Goal: Task Accomplishment & Management: Use online tool/utility

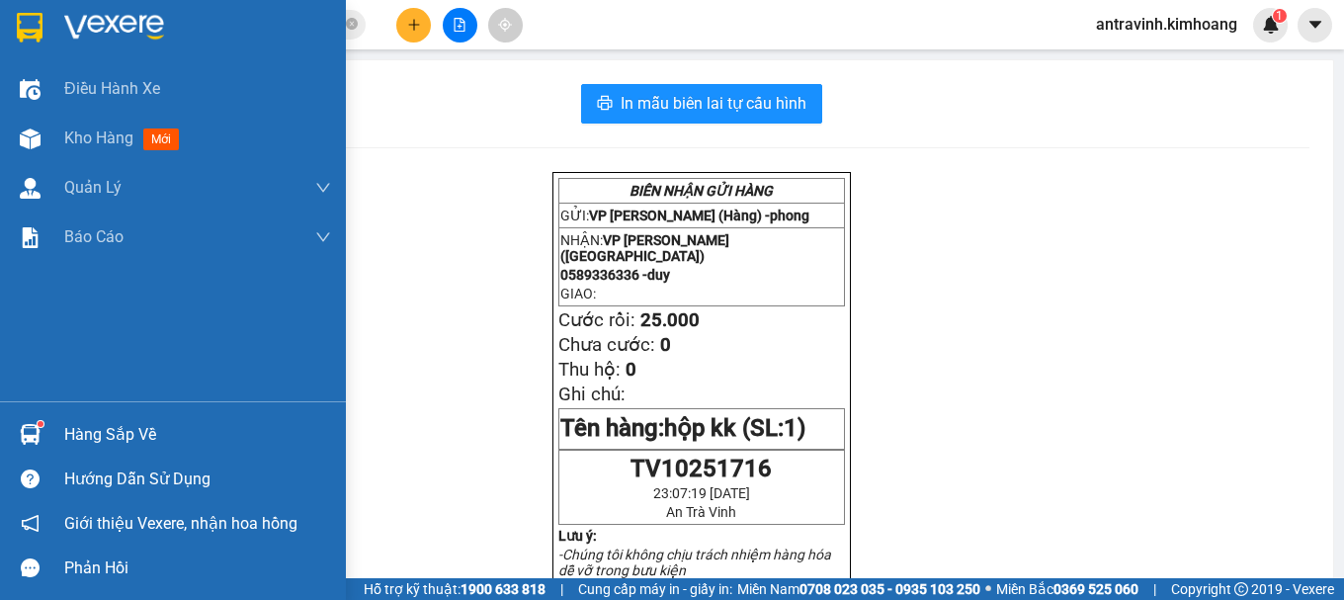
click at [52, 439] on div "Hàng sắp về" at bounding box center [173, 434] width 346 height 44
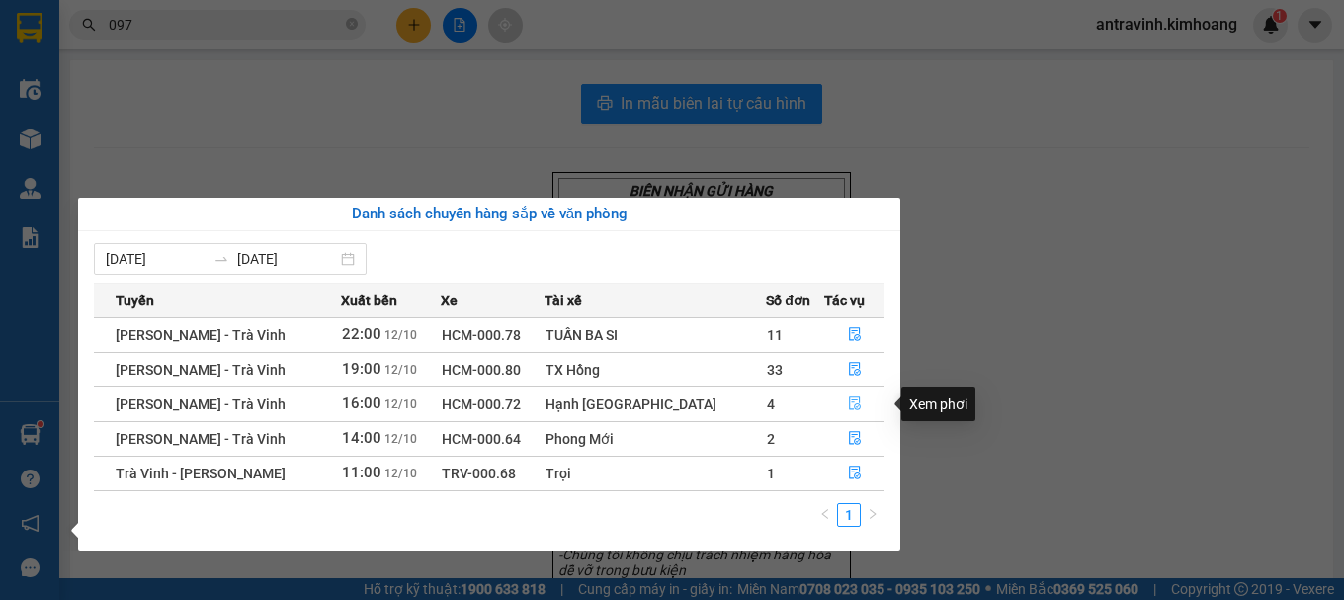
click at [848, 405] on icon "file-done" at bounding box center [855, 403] width 14 height 14
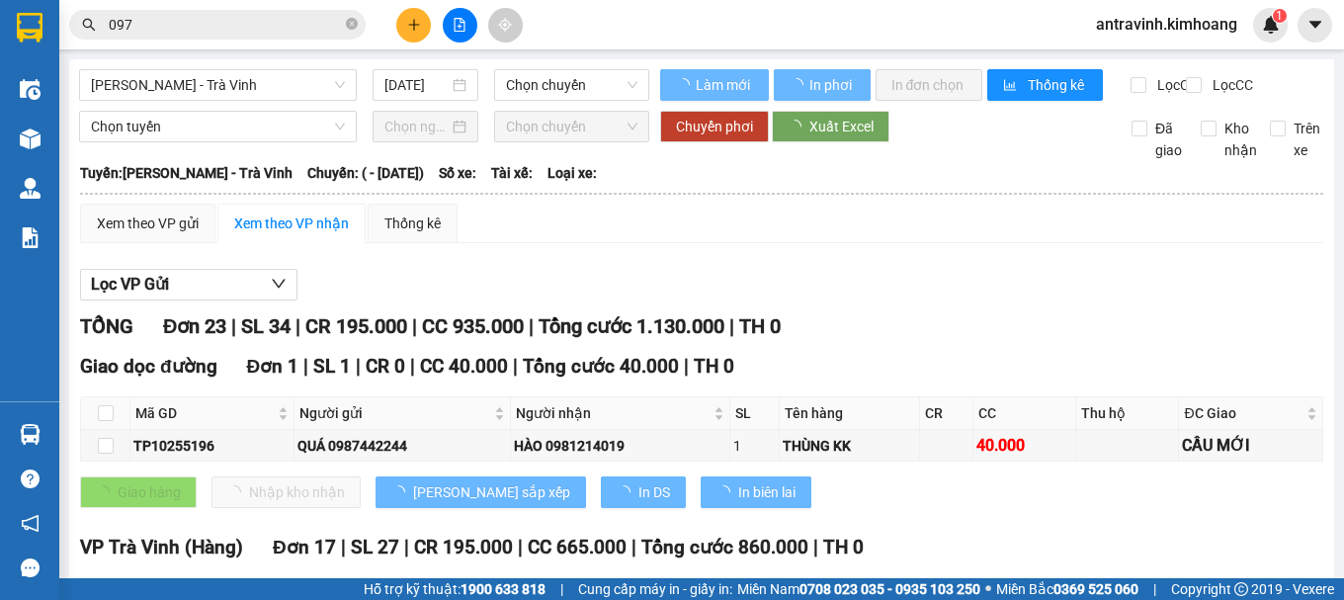
scroll to position [297, 0]
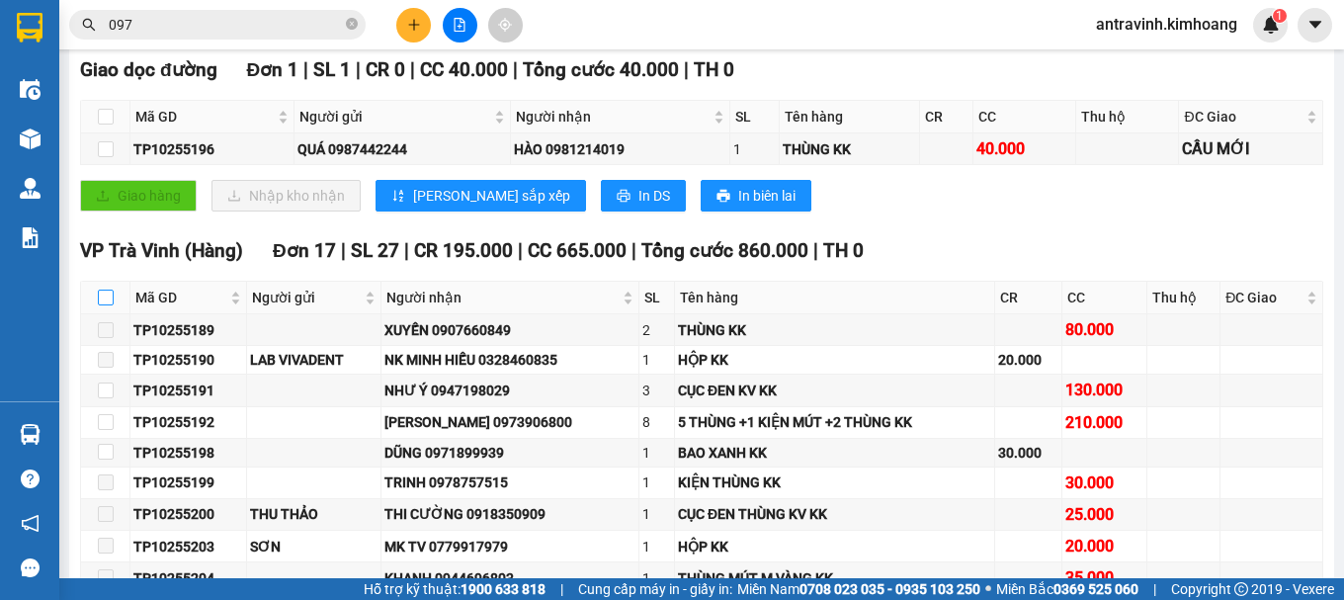
click at [105, 305] on input "checkbox" at bounding box center [106, 298] width 16 height 16
checkbox input "true"
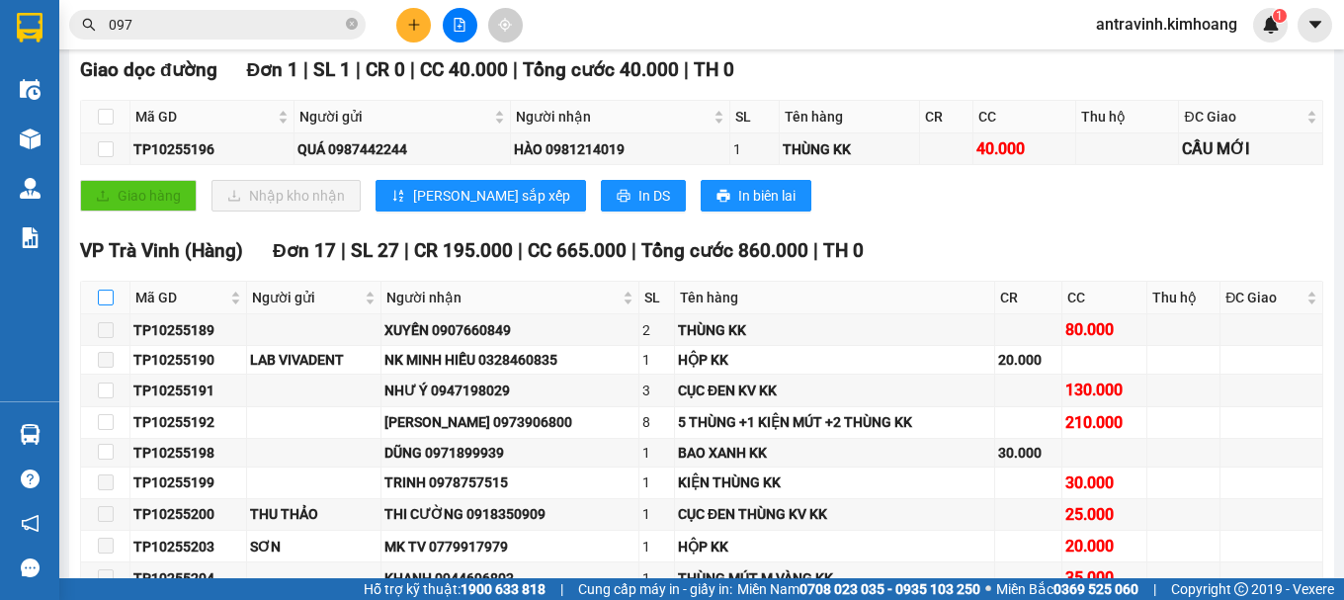
checkbox input "true"
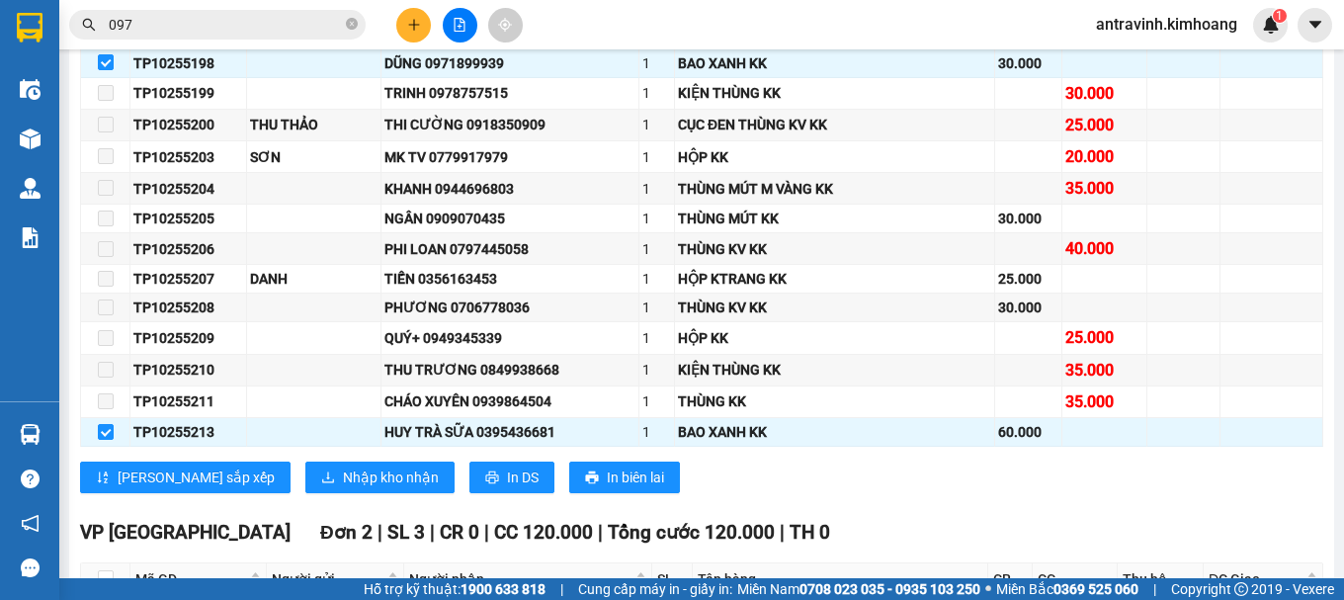
scroll to position [890, 0]
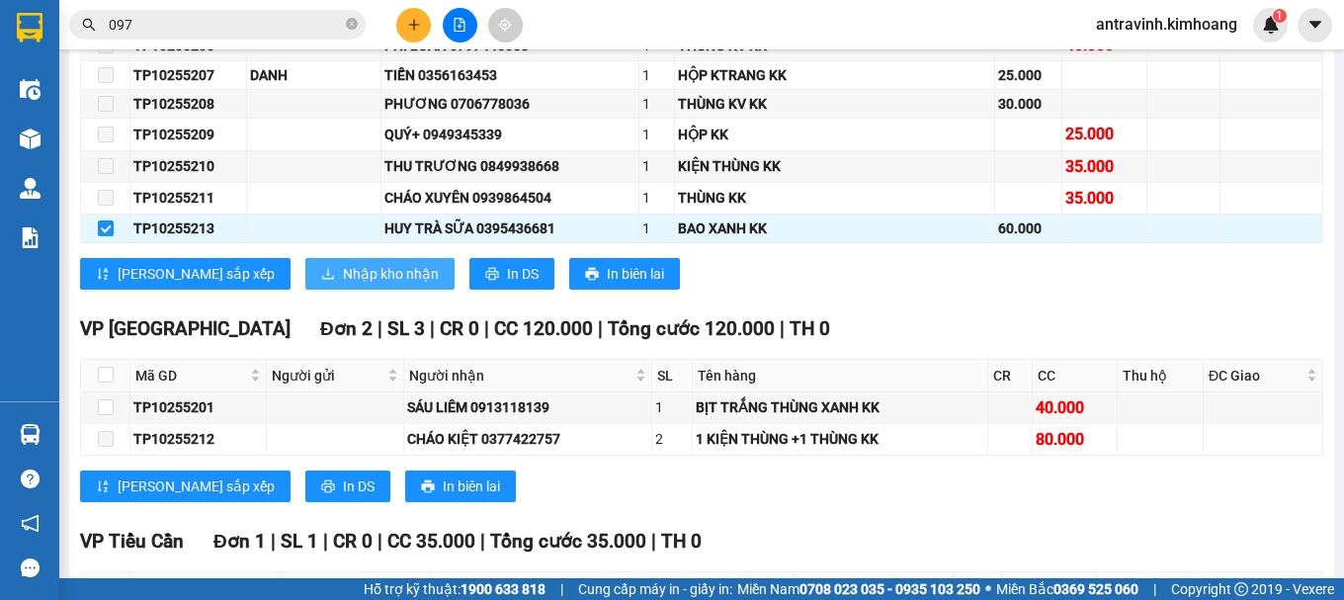
click at [343, 285] on span "Nhập kho nhận" at bounding box center [391, 274] width 96 height 22
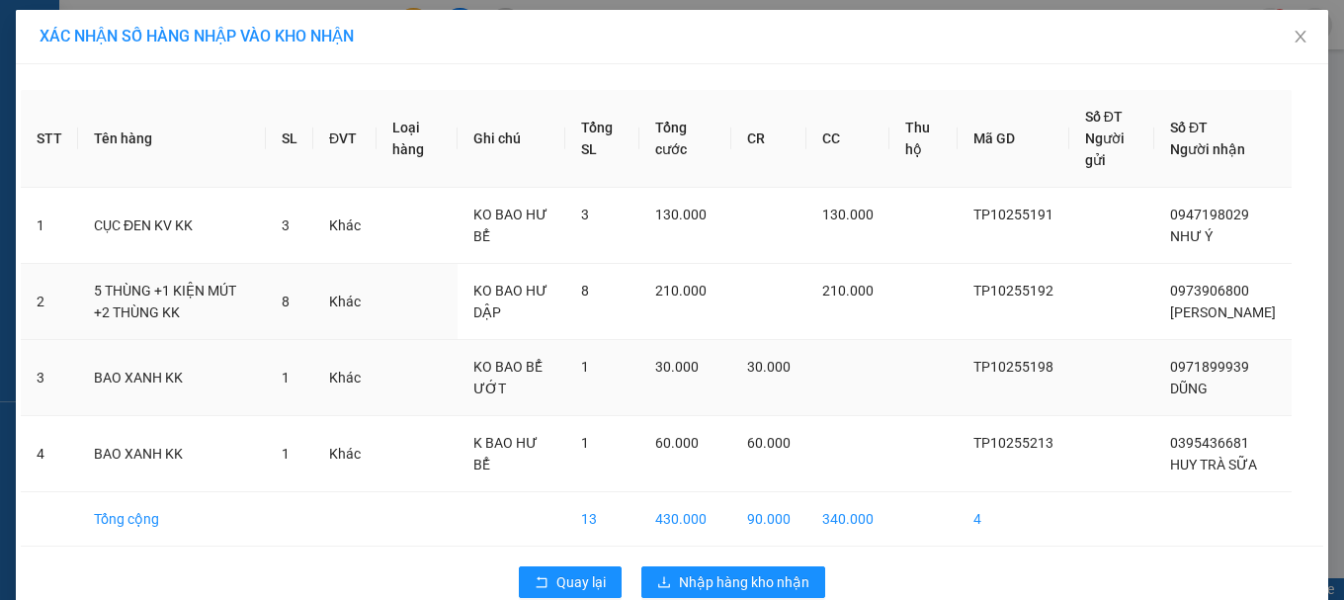
scroll to position [58, 0]
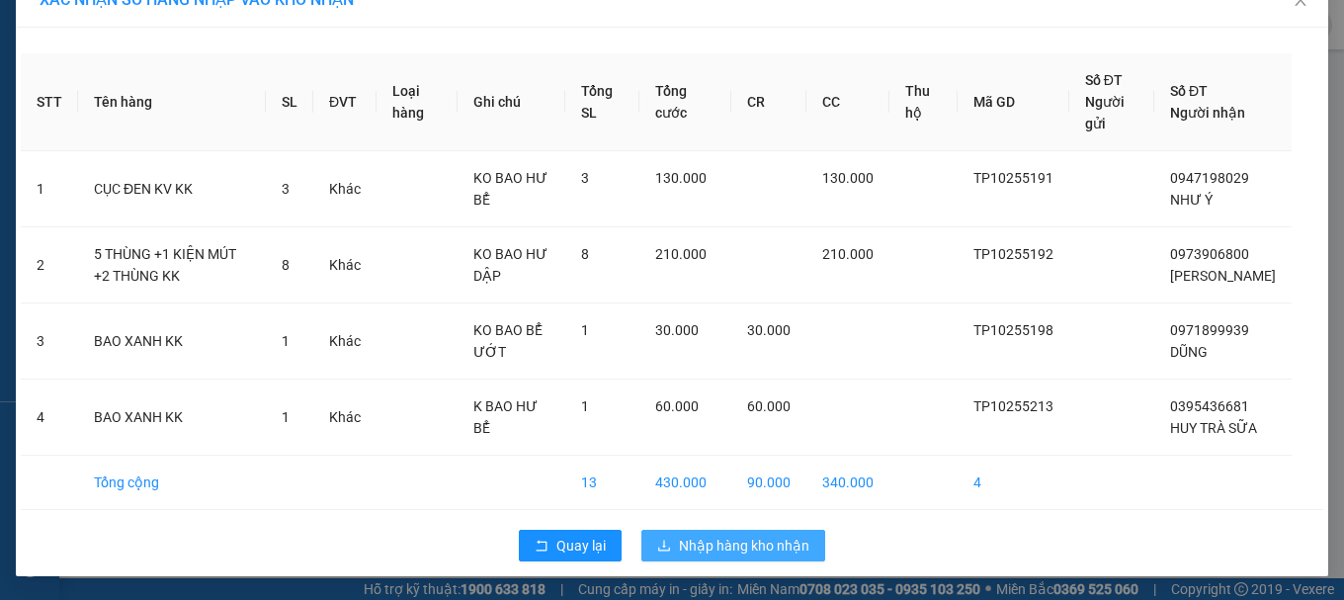
click at [726, 550] on span "Nhập hàng kho nhận" at bounding box center [744, 546] width 130 height 22
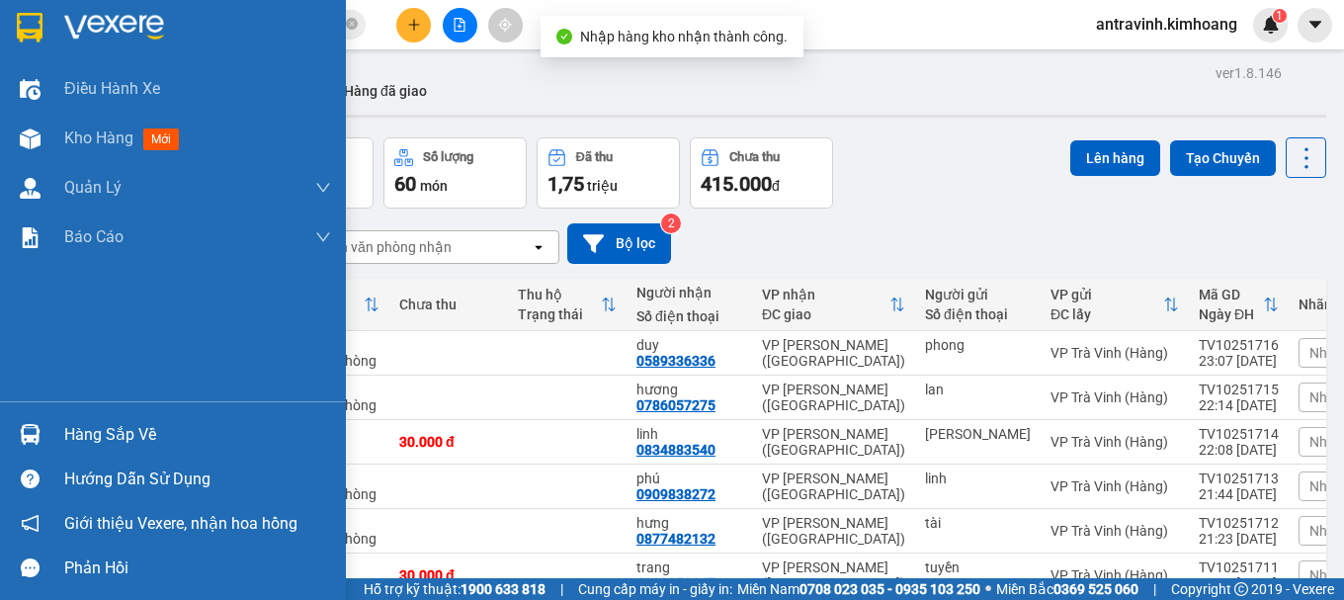
click at [78, 428] on div "Hàng sắp về" at bounding box center [197, 435] width 267 height 30
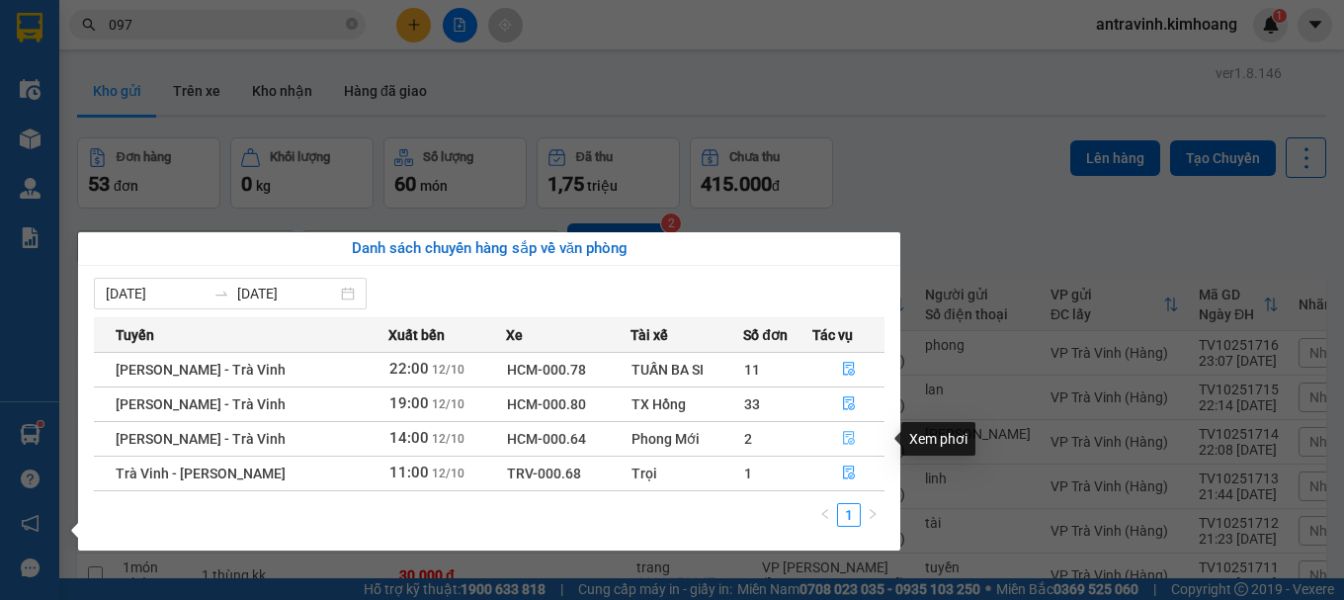
click at [844, 437] on icon "file-done" at bounding box center [849, 439] width 12 height 14
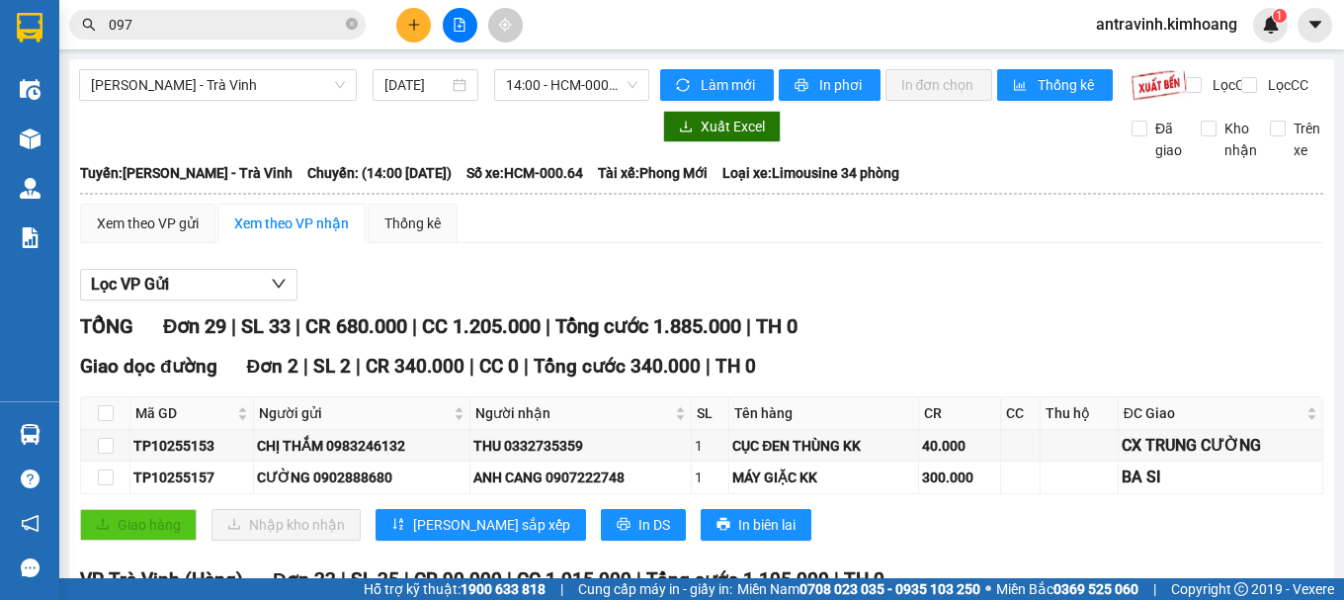
scroll to position [395, 0]
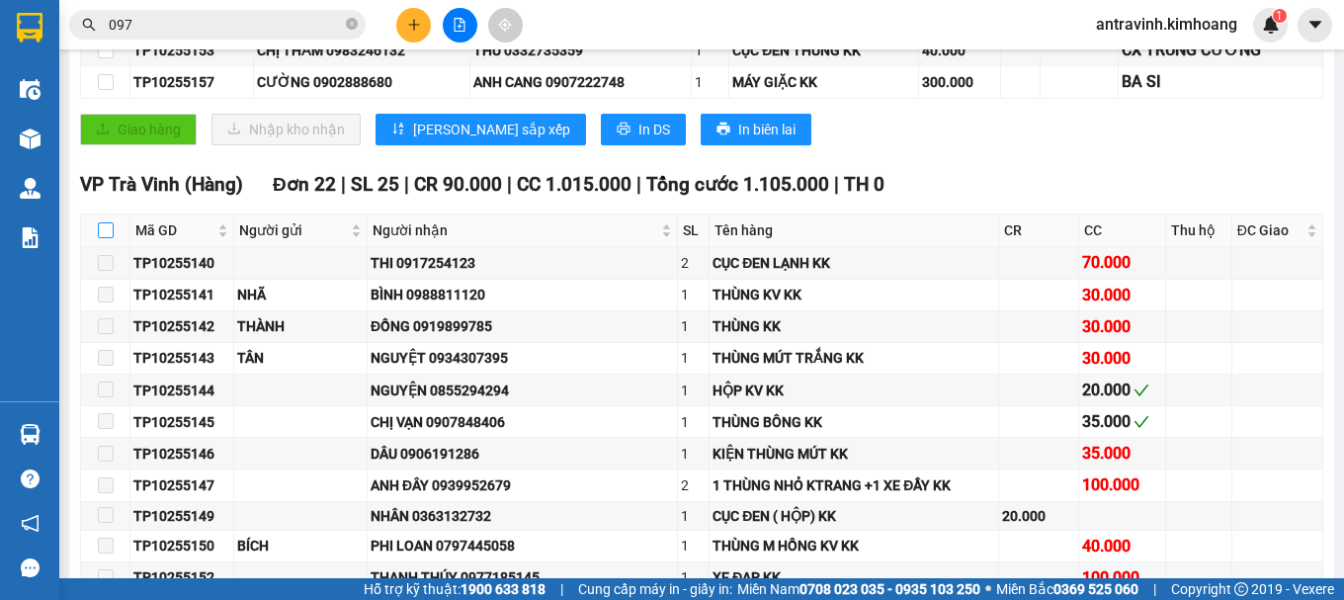
click at [103, 238] on input "checkbox" at bounding box center [106, 230] width 16 height 16
checkbox input "true"
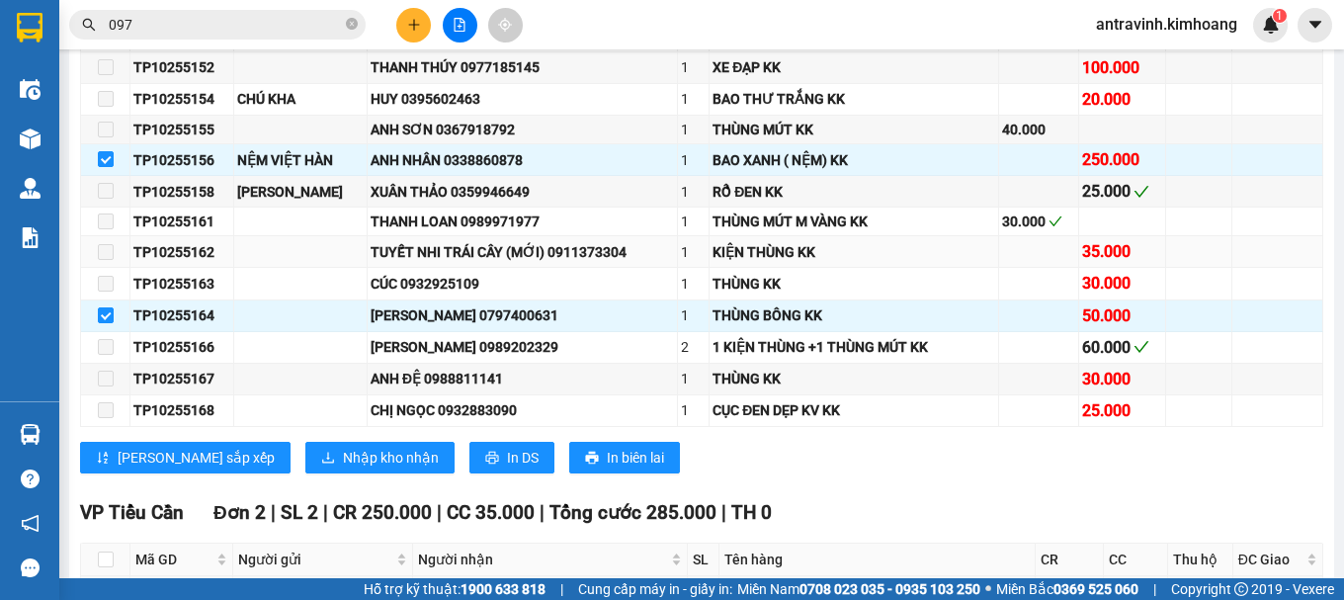
scroll to position [1186, 0]
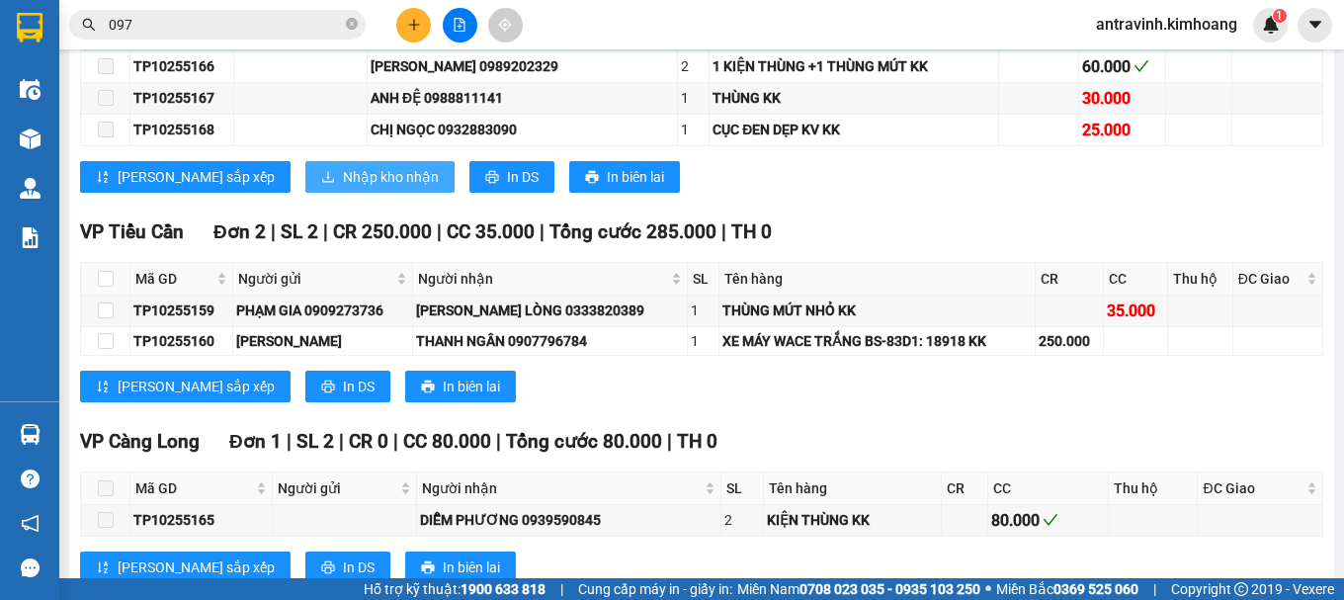
click at [343, 186] on span "Nhập kho nhận" at bounding box center [391, 177] width 96 height 22
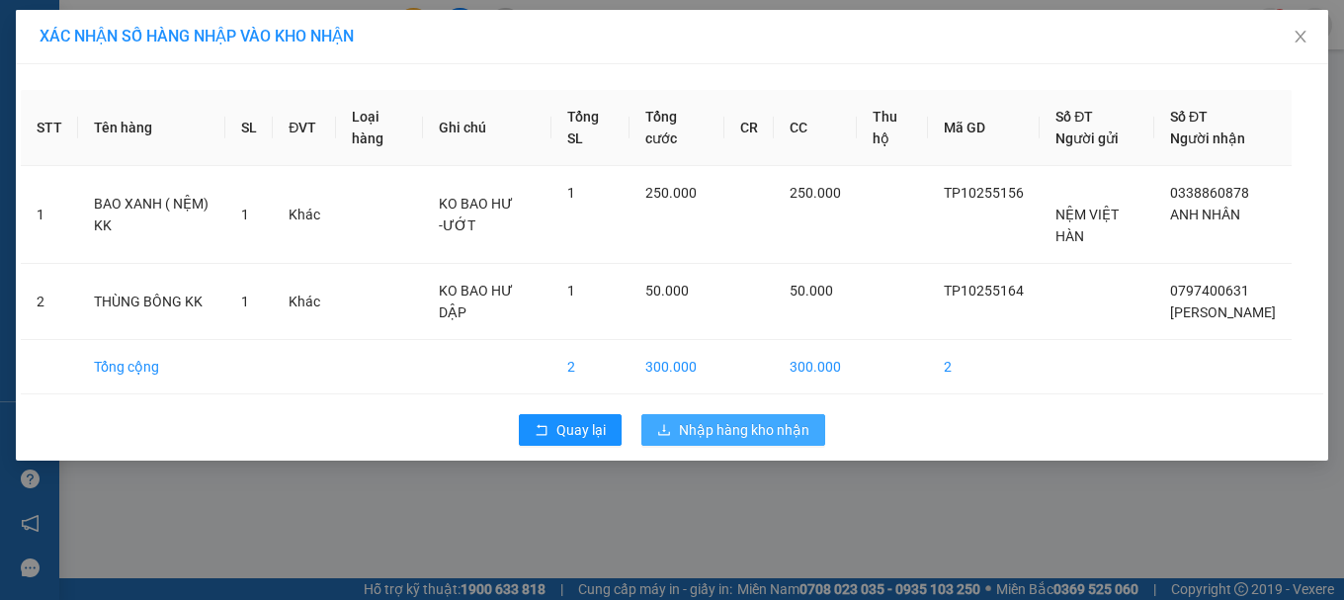
click at [730, 441] on span "Nhập hàng kho nhận" at bounding box center [744, 430] width 130 height 22
